Goal: Information Seeking & Learning: Learn about a topic

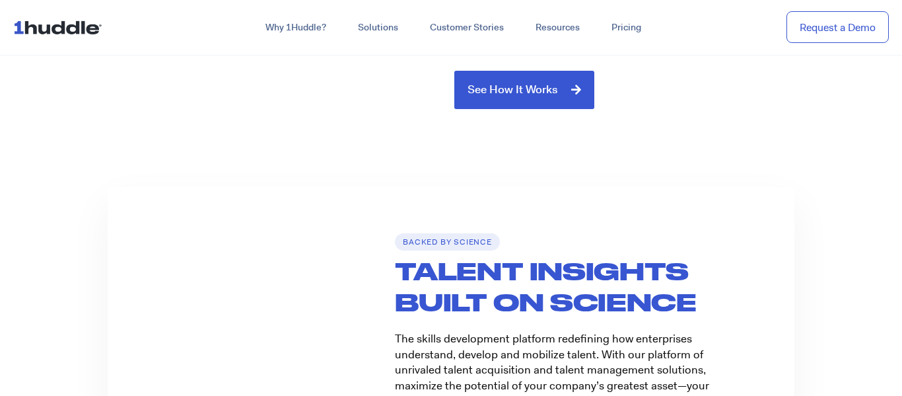
scroll to position [1571, 0]
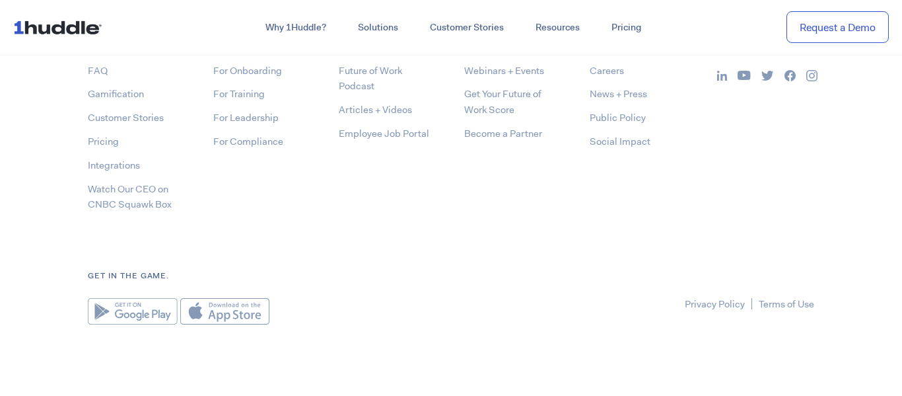
scroll to position [7064, 0]
click at [248, 94] on link "For Training" at bounding box center [239, 92] width 52 height 13
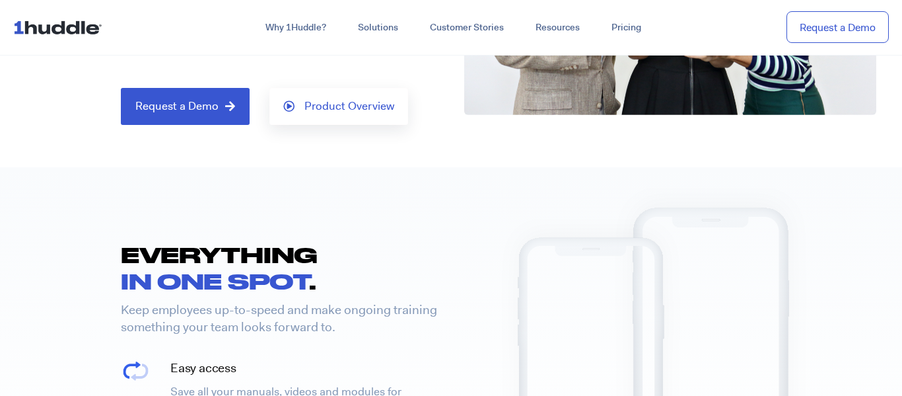
scroll to position [283, 0]
